Goal: Find specific page/section: Find specific page/section

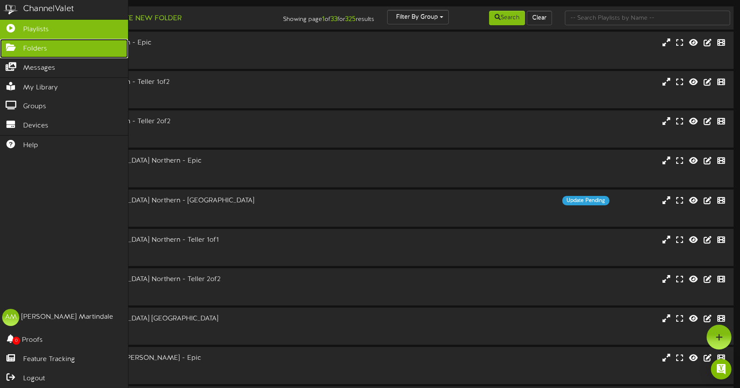
click at [26, 52] on span "Folders" at bounding box center [35, 49] width 24 height 10
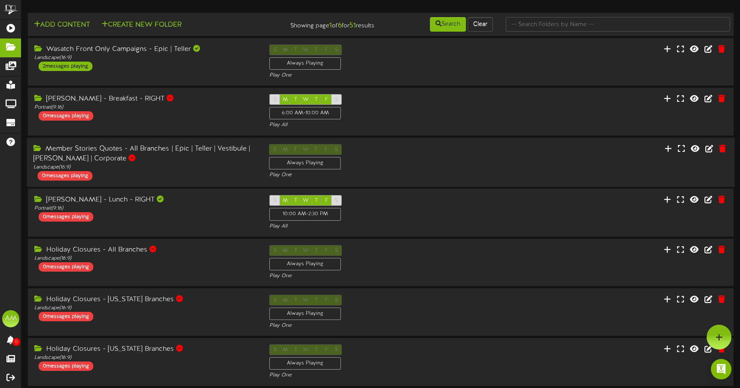
click at [113, 149] on div "Member Stories Quotes - All Branches | Epic | Teller | Vestibule | [PERSON_NAME…" at bounding box center [144, 154] width 223 height 20
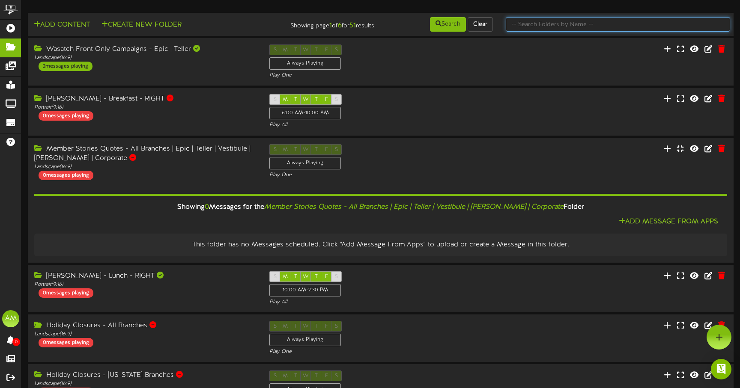
click at [585, 24] on input "text" at bounding box center [617, 24] width 224 height 15
type input "member stor"
